Goal: Browse casually: Explore the website without a specific task or goal

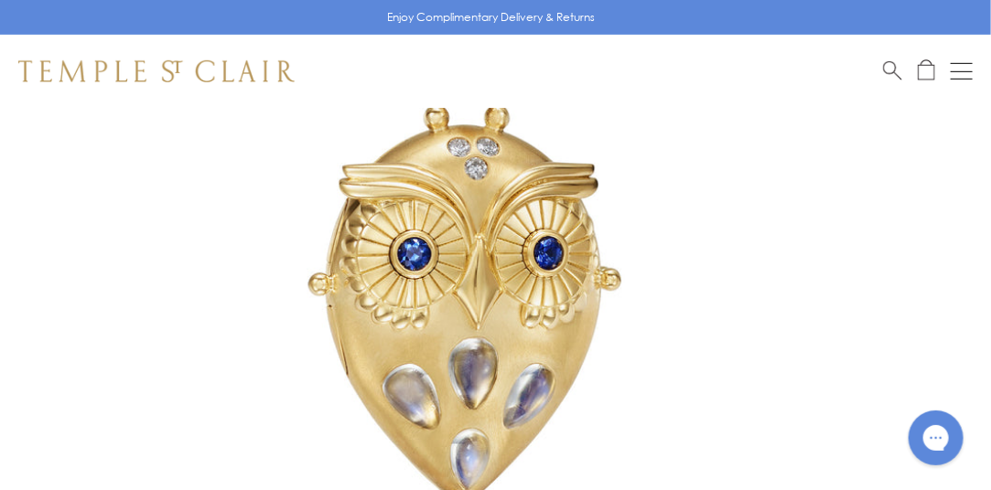
scroll to position [331, 0]
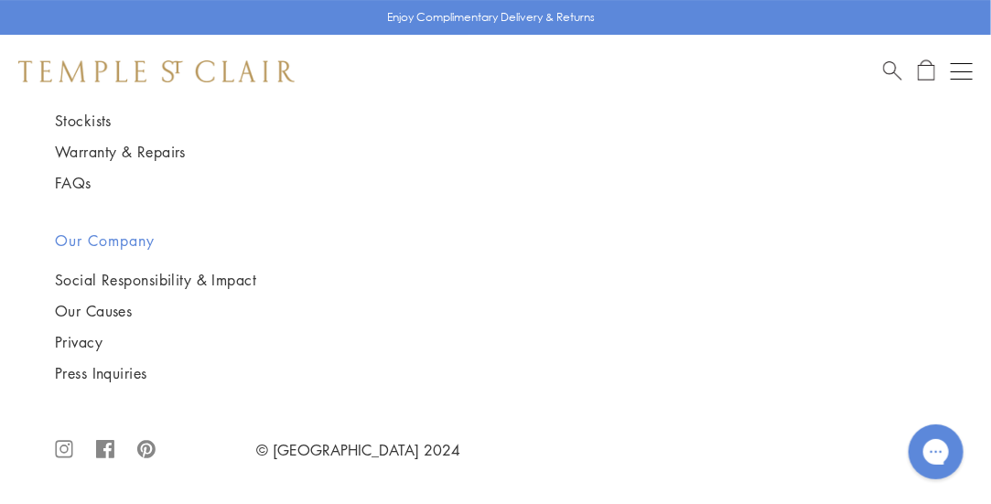
scroll to position [3944, 0]
click at [0, 0] on img at bounding box center [0, 0] width 0 height 0
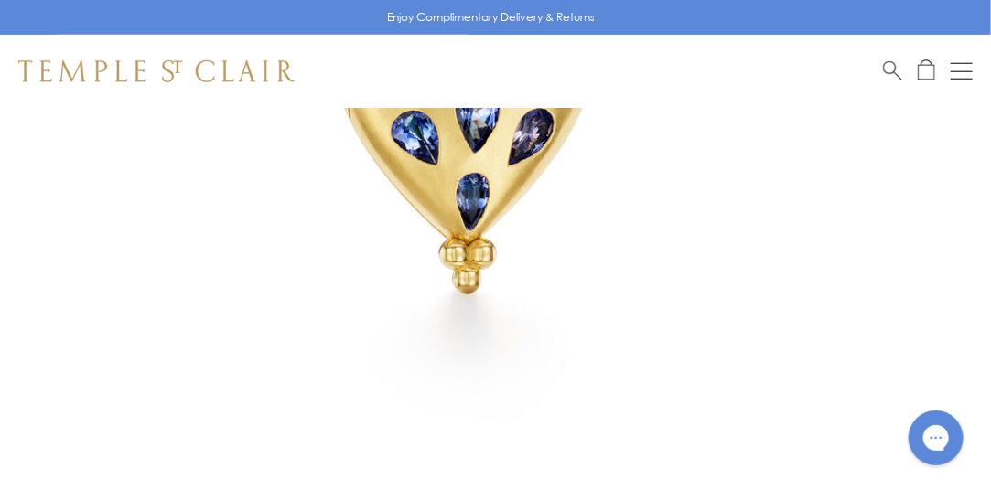
scroll to position [534, 0]
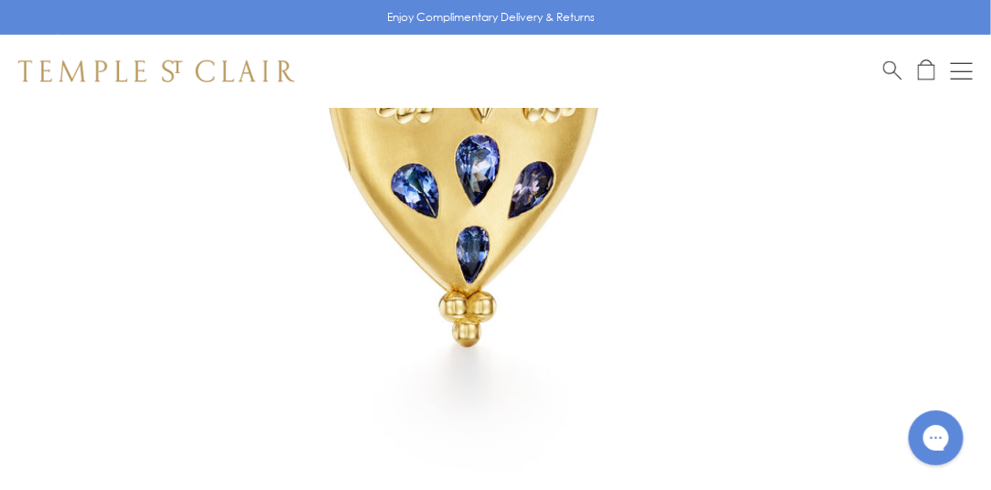
click at [521, 185] on img at bounding box center [468, 42] width 936 height 936
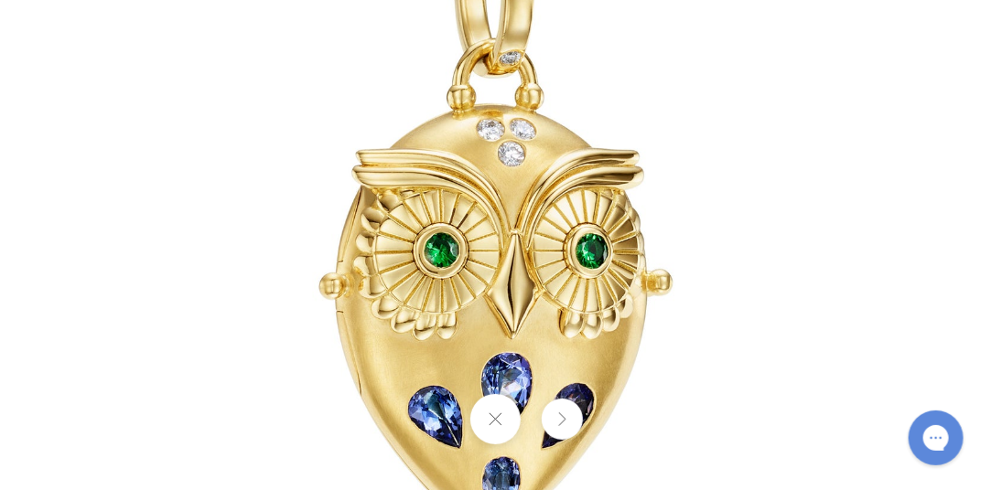
scroll to position [675, 0]
click at [565, 424] on button at bounding box center [562, 419] width 41 height 41
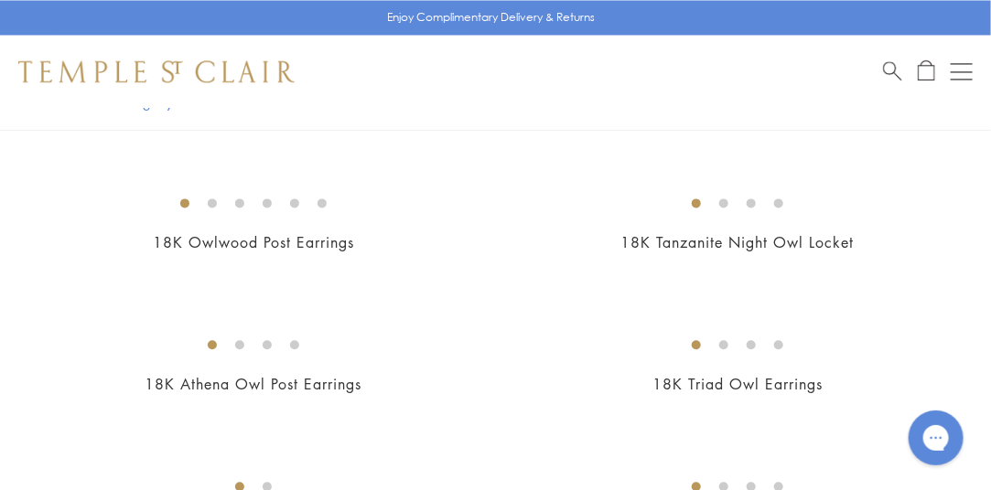
scroll to position [1169, 1]
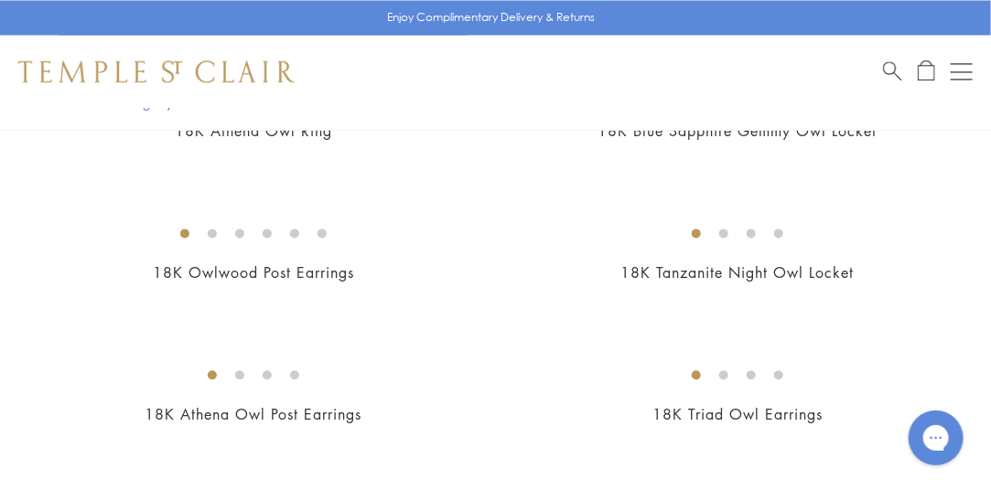
click at [0, 0] on img at bounding box center [0, 0] width 0 height 0
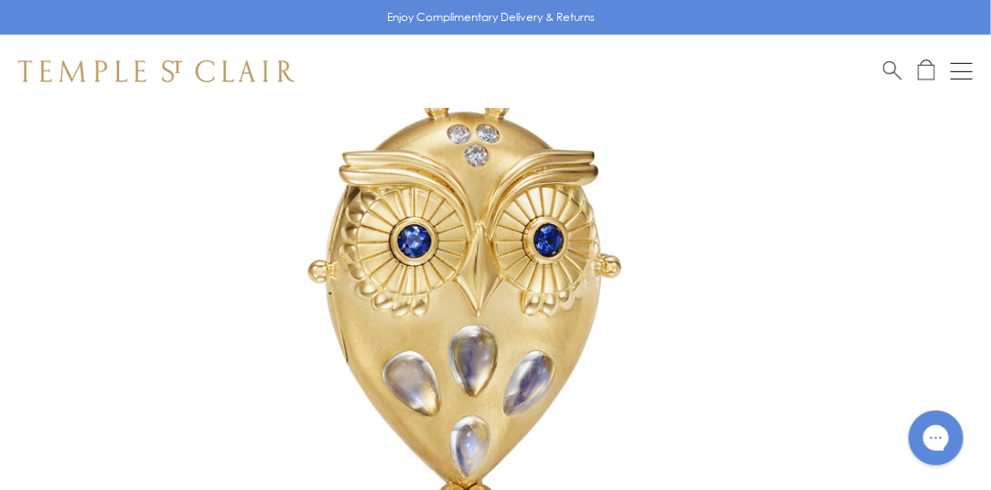
scroll to position [331, 0]
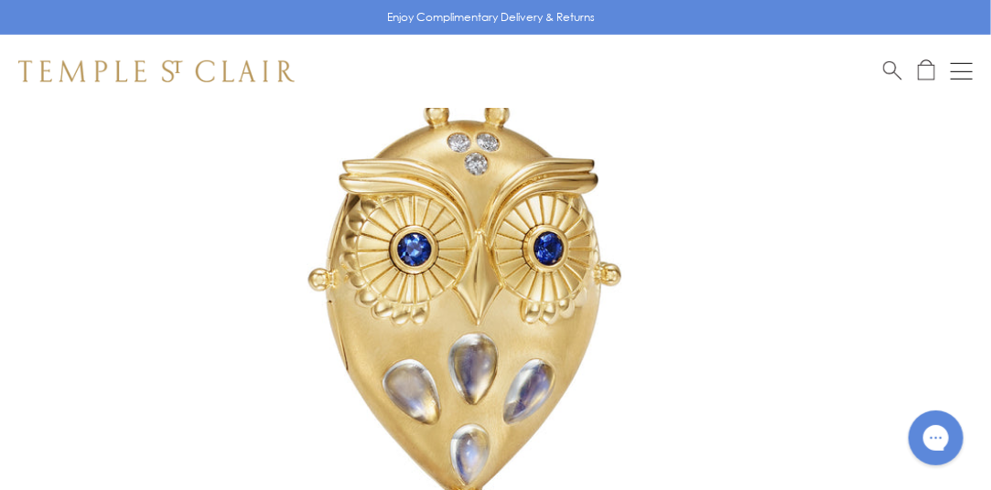
click at [400, 339] on img at bounding box center [468, 245] width 936 height 936
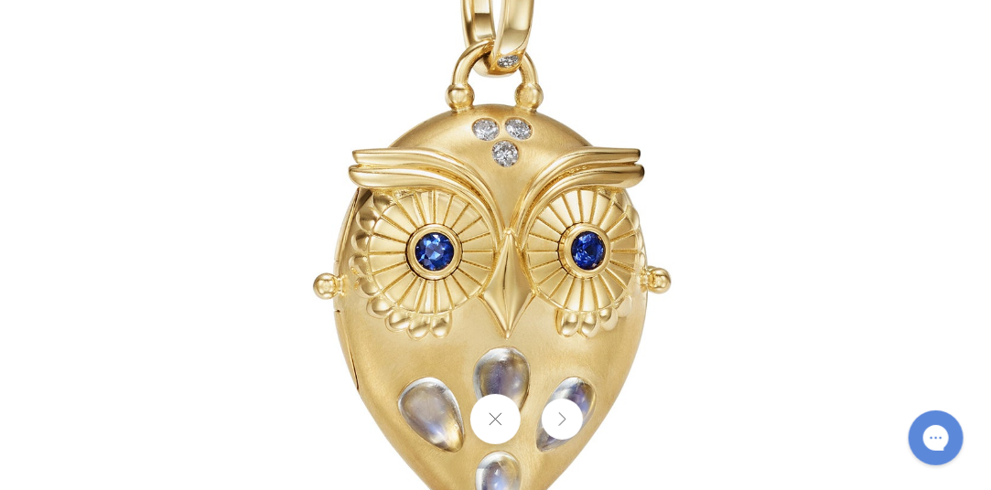
click at [569, 425] on button at bounding box center [562, 419] width 41 height 41
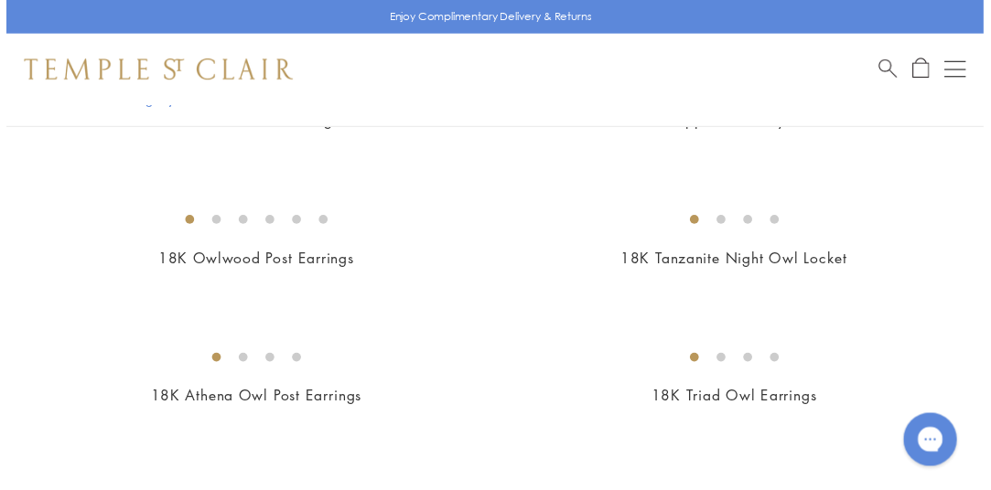
scroll to position [1169, 1]
